Goal: Task Accomplishment & Management: Manage account settings

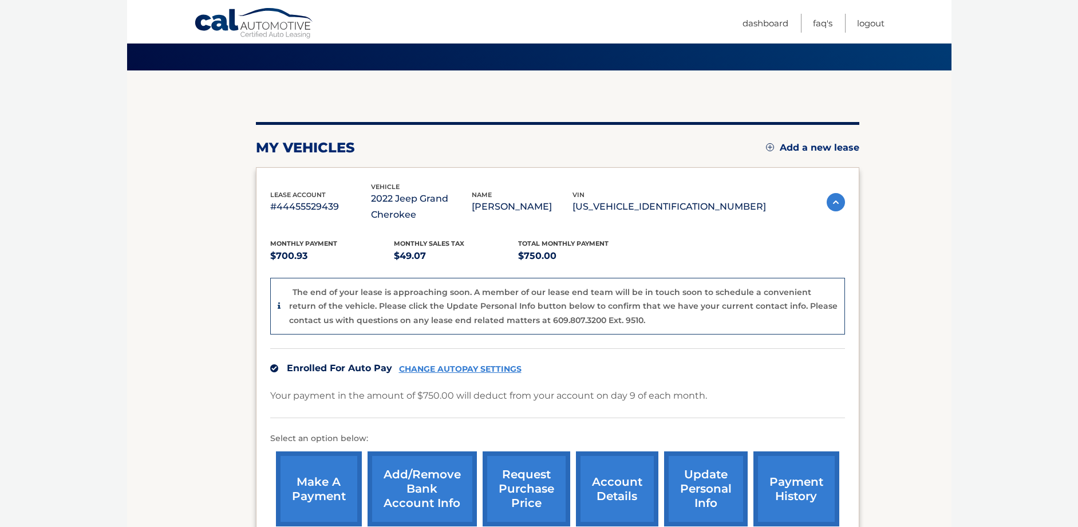
scroll to position [74, 0]
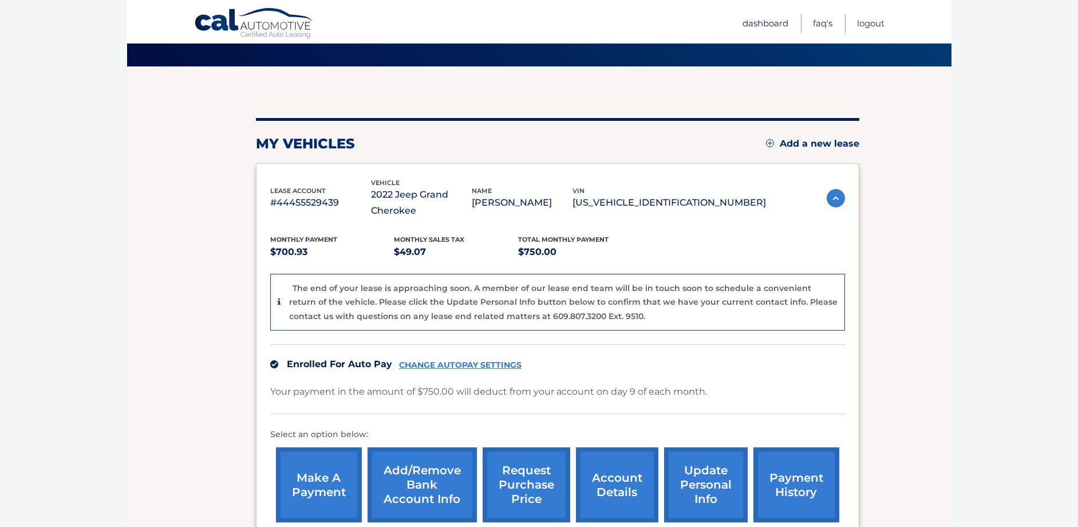
click at [765, 19] on link "Dashboard" at bounding box center [765, 23] width 46 height 19
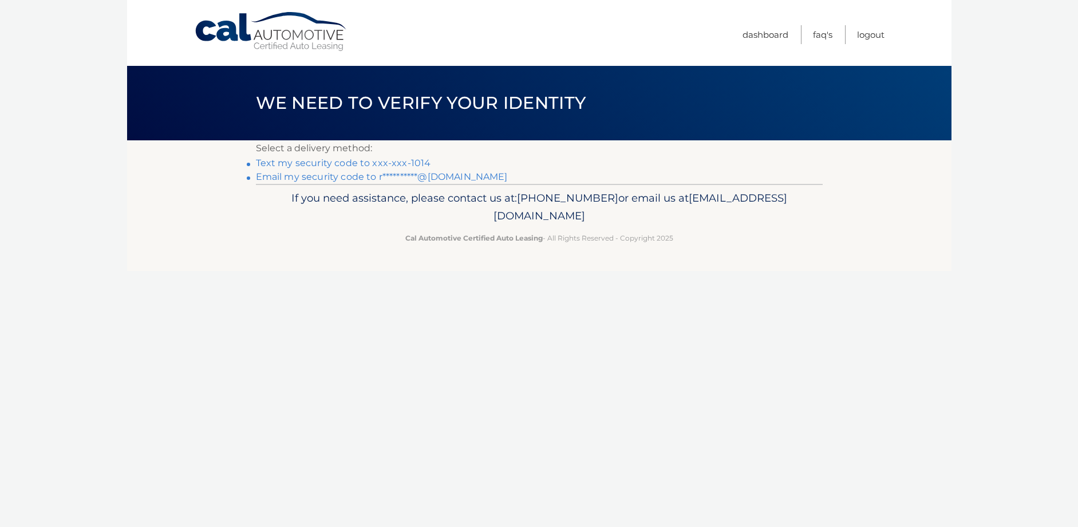
click at [367, 163] on link "Text my security code to xxx-xxx-1014" at bounding box center [343, 162] width 175 height 11
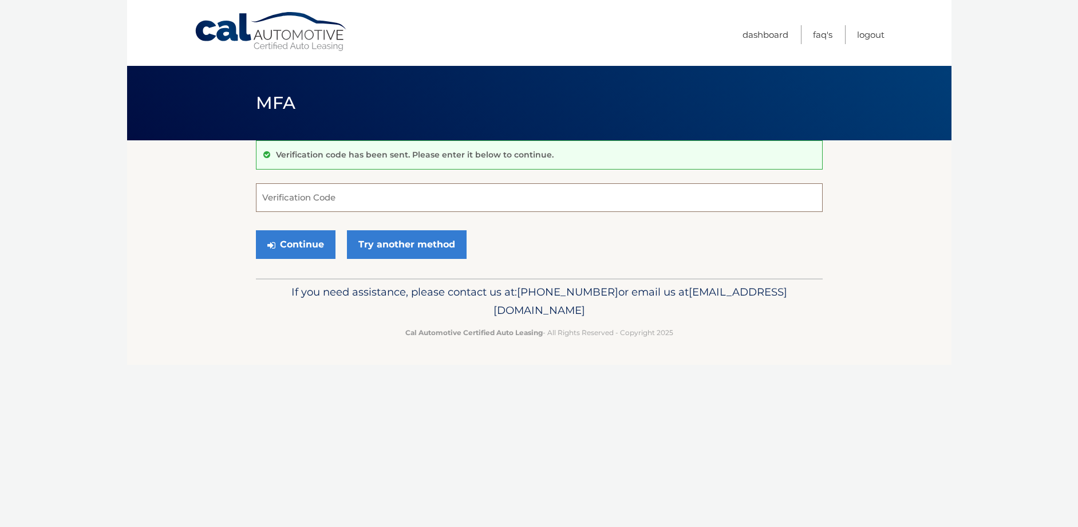
click at [373, 202] on input "Verification Code" at bounding box center [539, 197] width 567 height 29
type input "211165"
click at [301, 242] on button "Continue" at bounding box center [296, 244] width 80 height 29
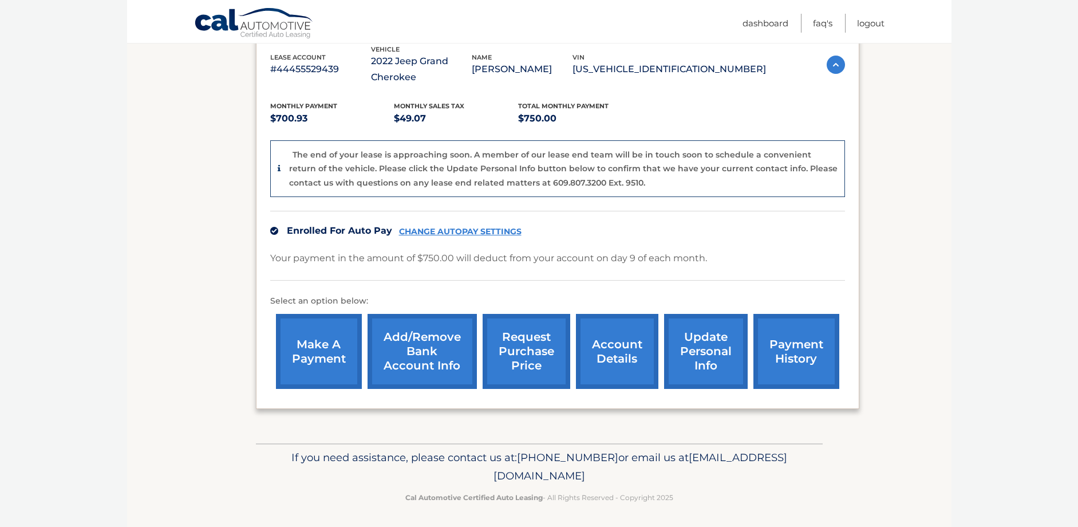
scroll to position [211, 0]
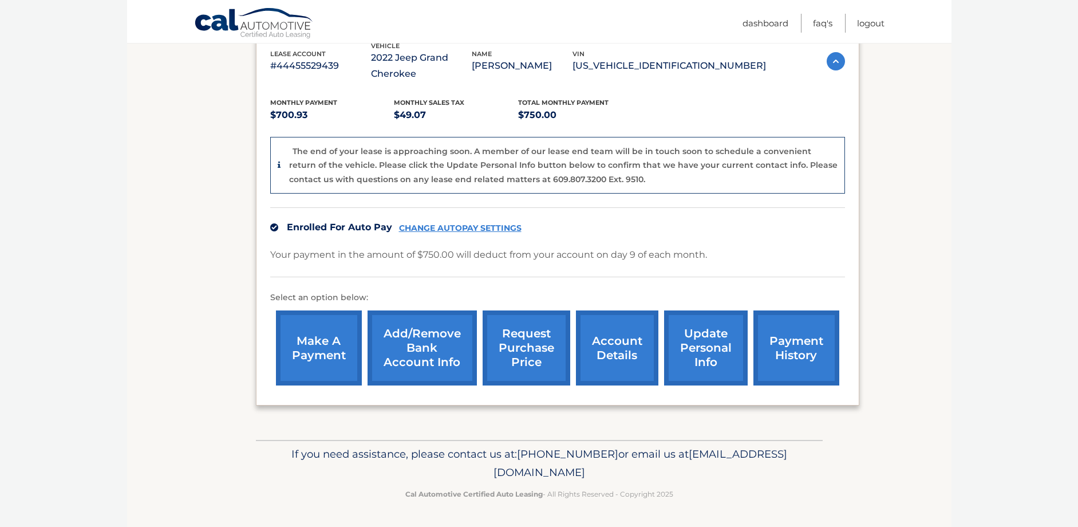
click at [531, 343] on link "request purchase price" at bounding box center [527, 347] width 88 height 75
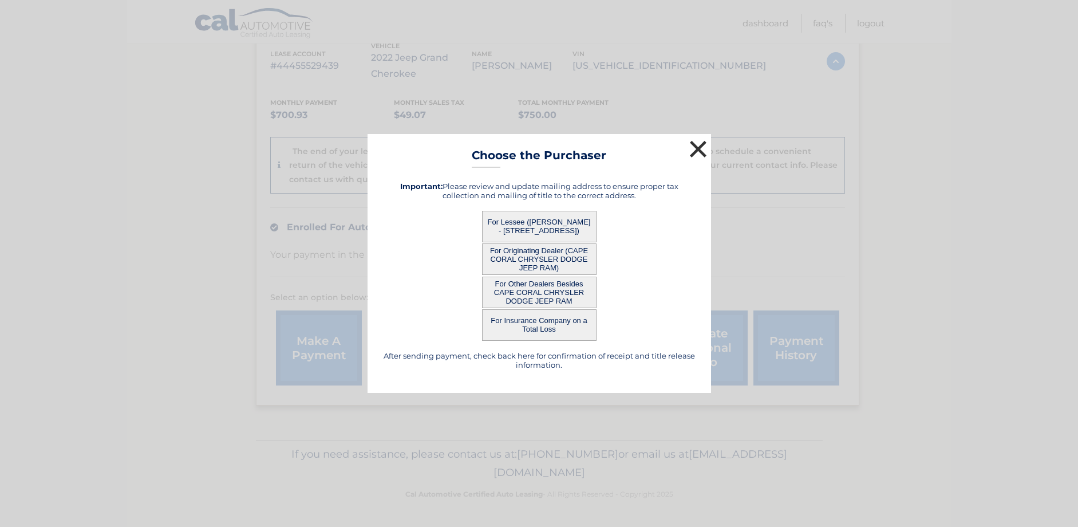
click at [697, 146] on button "×" at bounding box center [698, 148] width 23 height 23
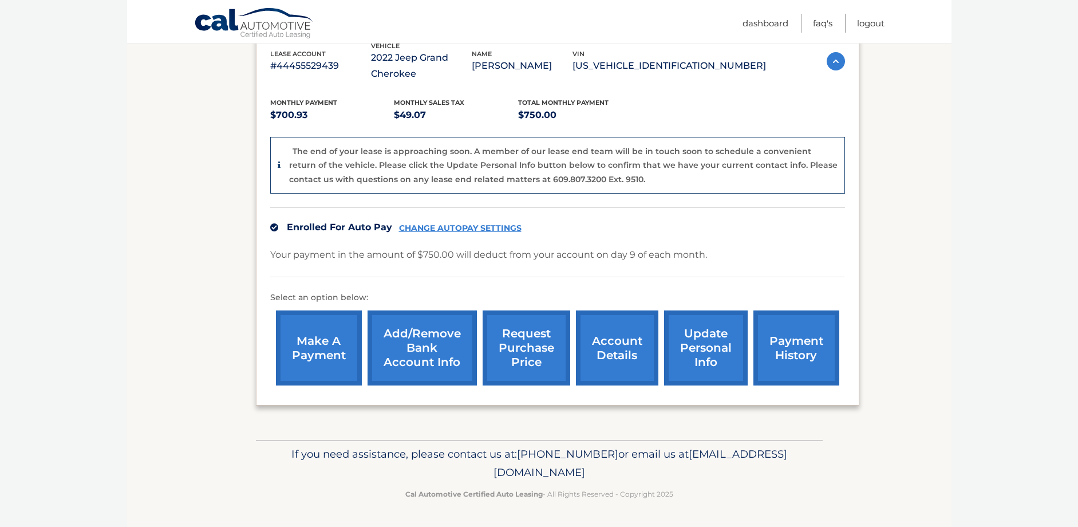
click at [529, 342] on link "request purchase price" at bounding box center [527, 347] width 88 height 75
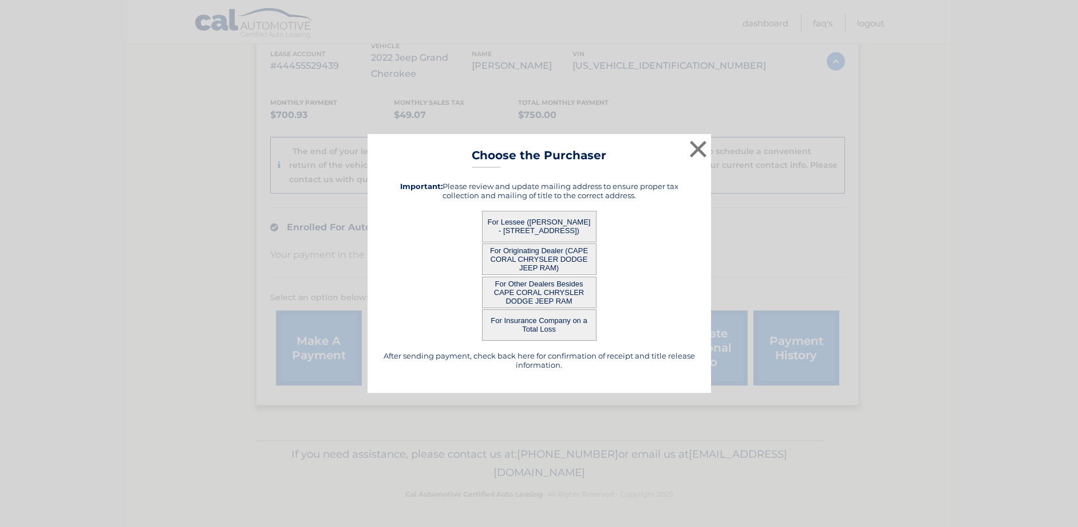
click at [555, 234] on button "For Lessee ([PERSON_NAME] - [STREET_ADDRESS])" at bounding box center [539, 226] width 114 height 31
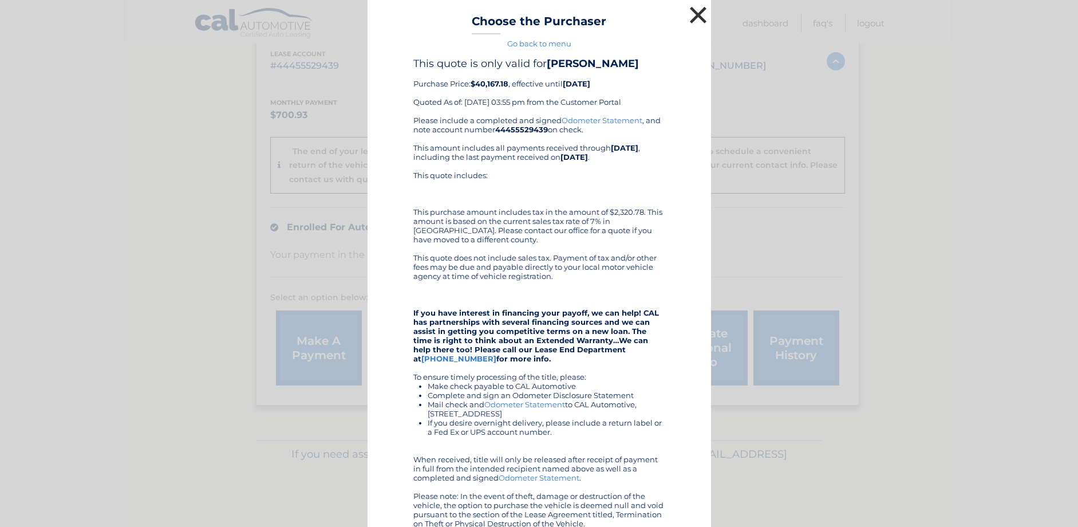
click at [699, 15] on button "×" at bounding box center [698, 14] width 23 height 23
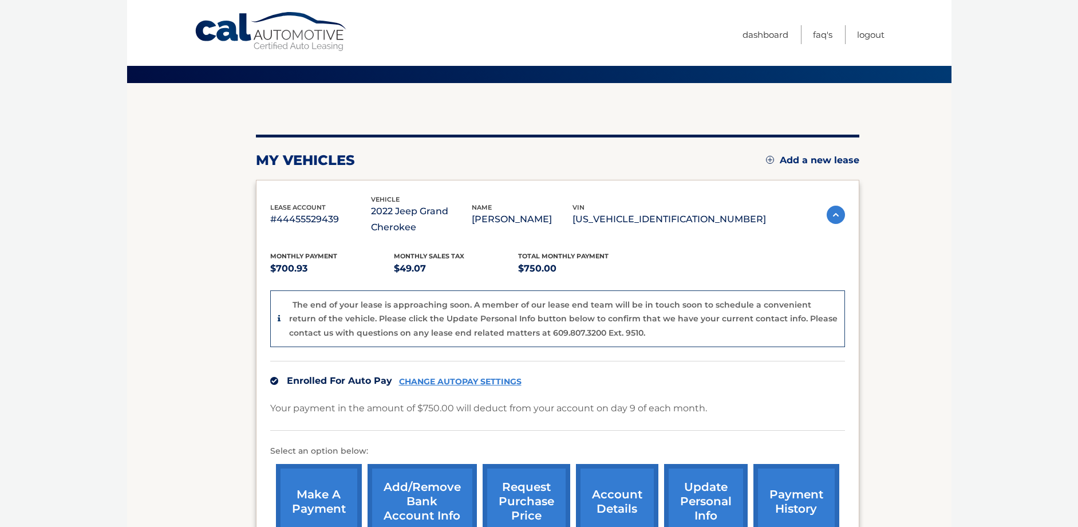
scroll to position [0, 0]
